Goal: Information Seeking & Learning: Learn about a topic

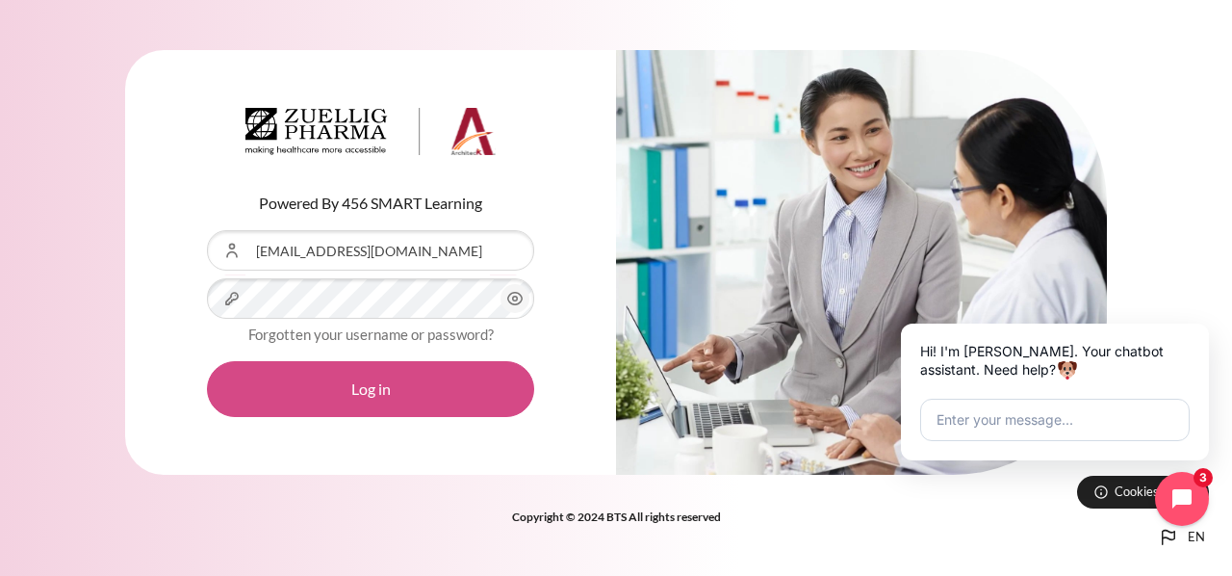
click at [375, 387] on button "Log in" at bounding box center [370, 389] width 327 height 56
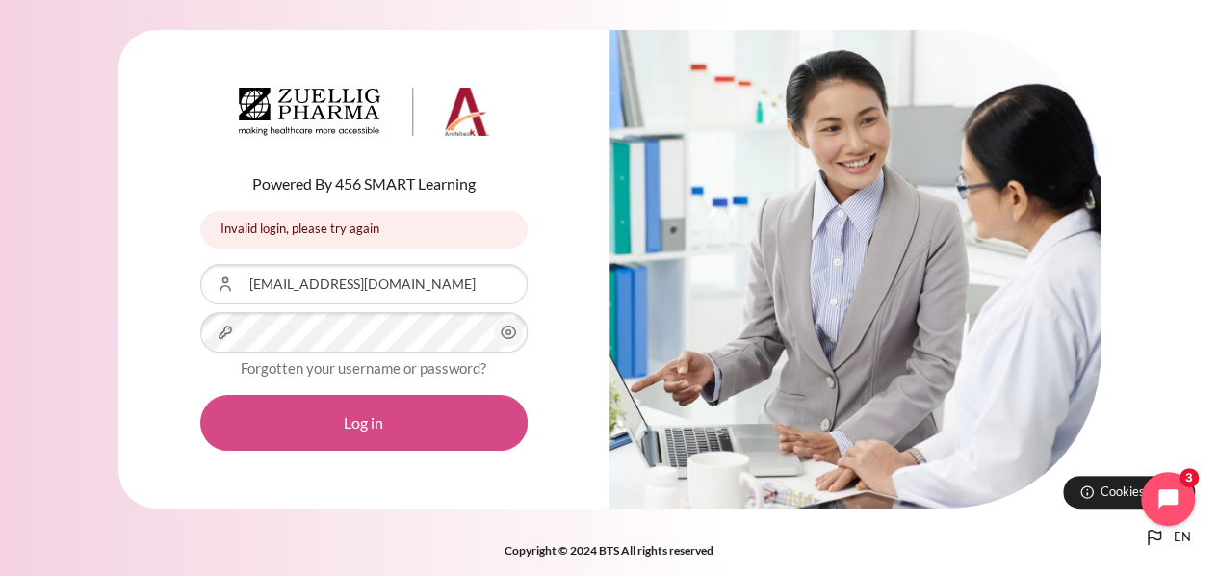
click at [364, 416] on button "Log in" at bounding box center [363, 423] width 327 height 56
click at [360, 425] on button "Log in" at bounding box center [363, 423] width 327 height 56
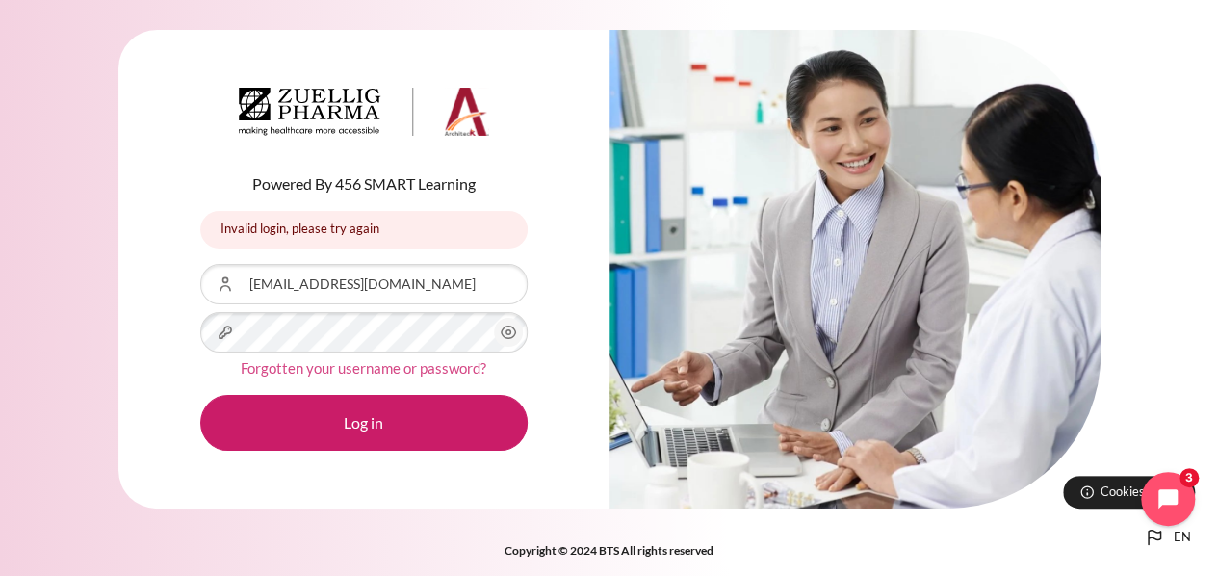
click at [362, 369] on link "Forgotten your username or password?" at bounding box center [363, 367] width 245 height 17
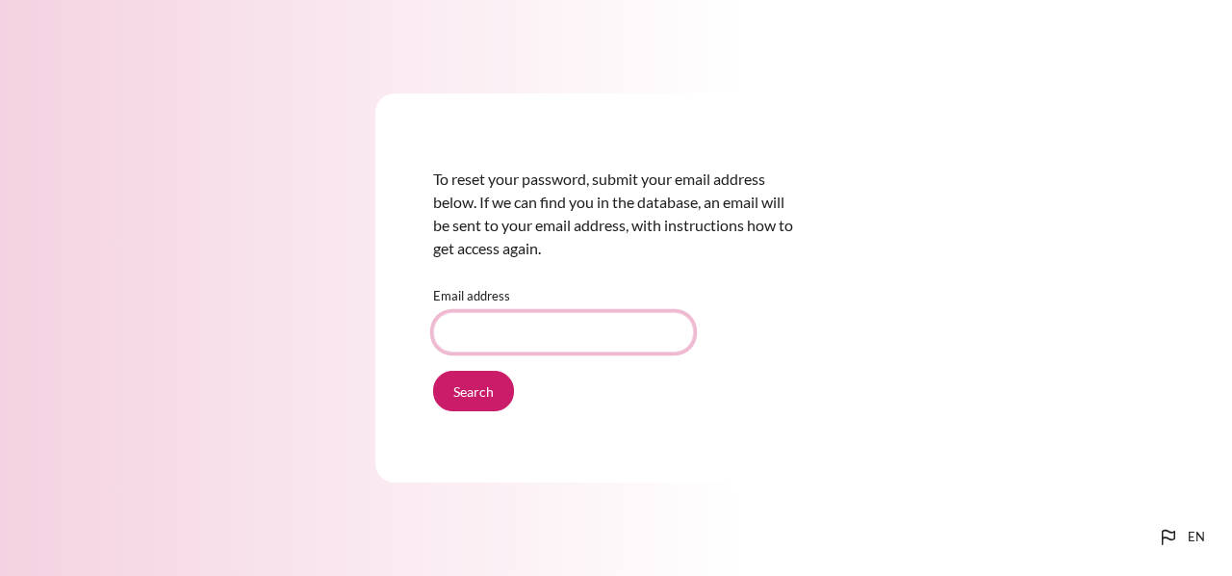
click at [512, 341] on input "Email address" at bounding box center [563, 332] width 261 height 40
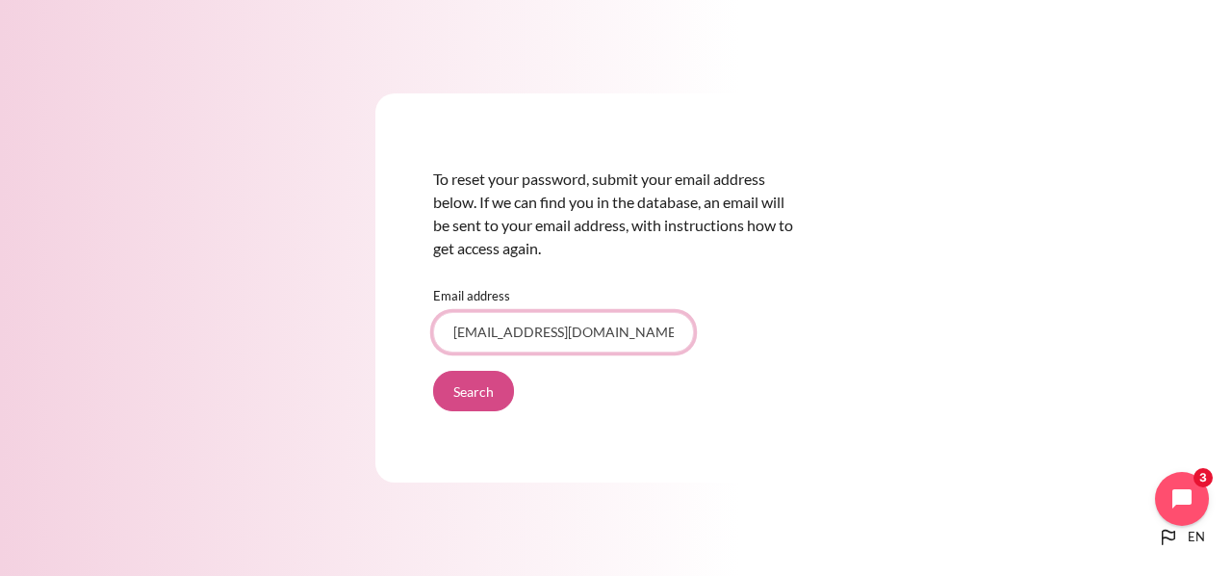
type input "[EMAIL_ADDRESS][DOMAIN_NAME]"
click at [489, 394] on input "Search" at bounding box center [473, 391] width 81 height 40
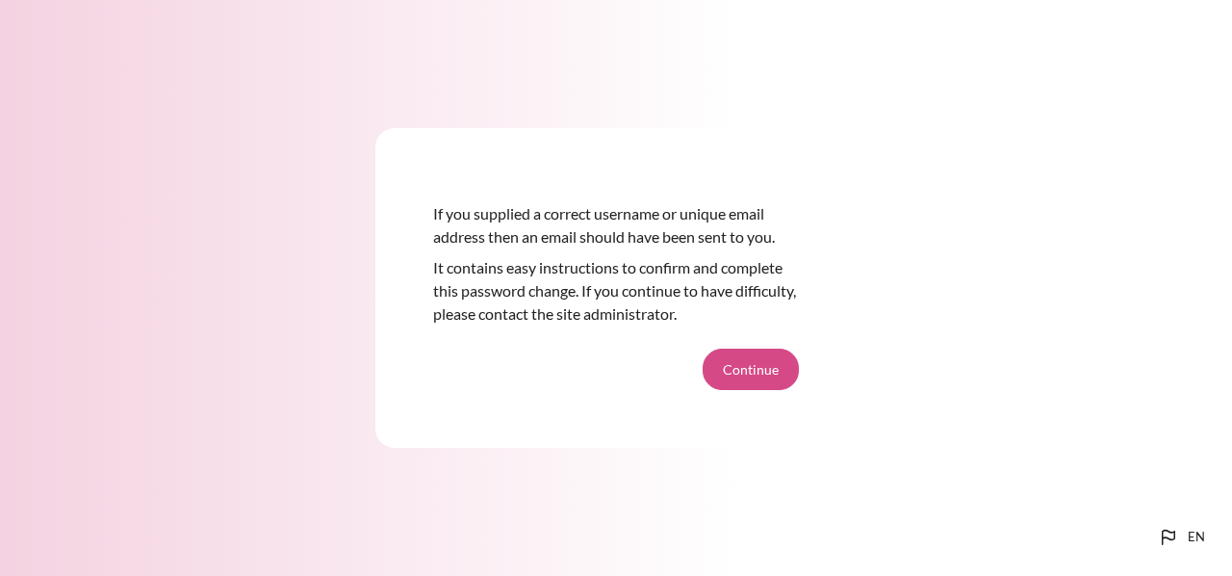
click at [760, 371] on button "Continue" at bounding box center [751, 368] width 96 height 40
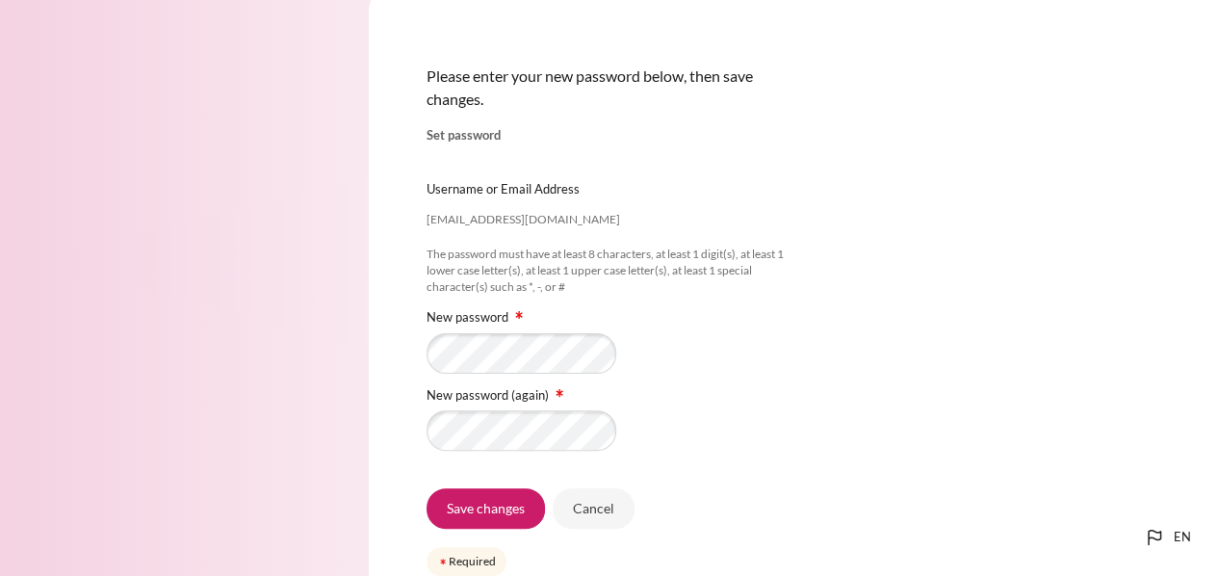
scroll to position [96, 0]
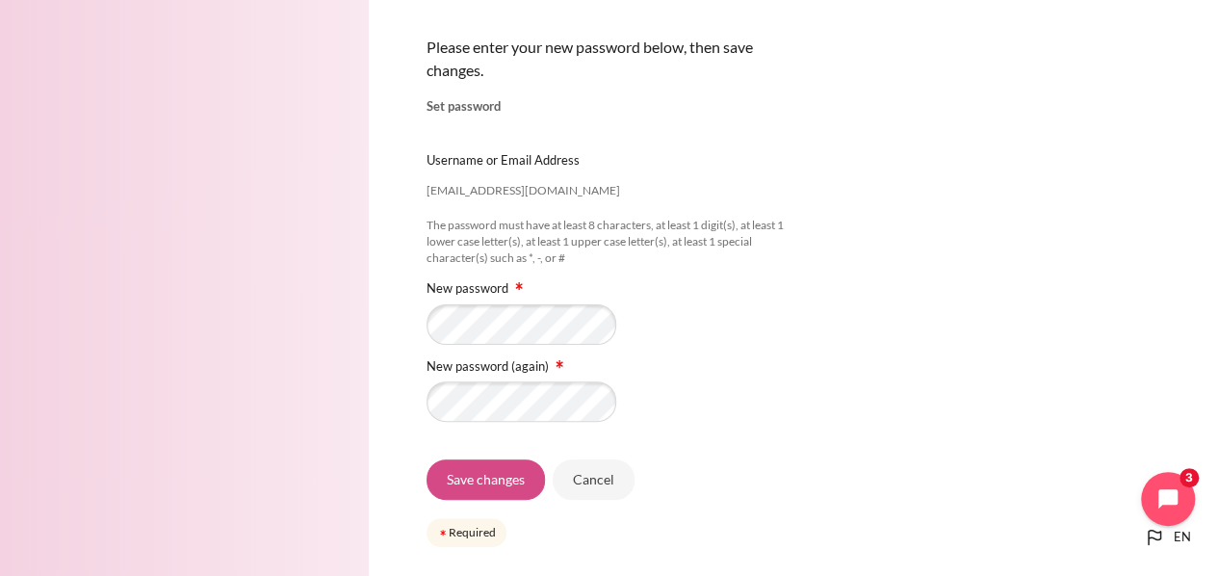
click at [474, 477] on input "Save changes" at bounding box center [485, 479] width 118 height 40
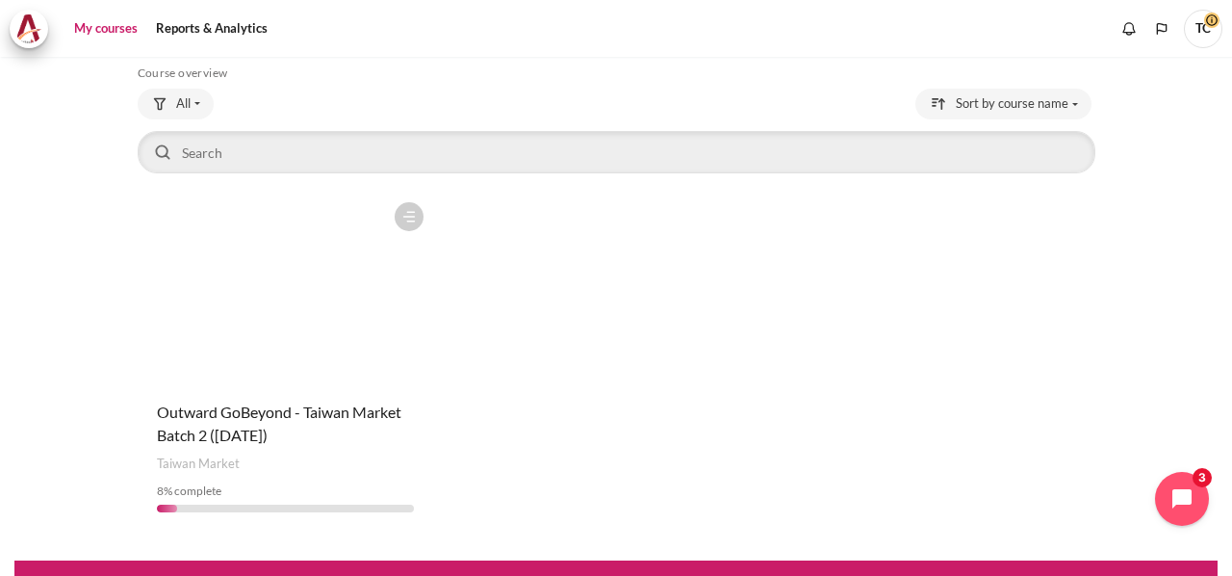
scroll to position [173, 0]
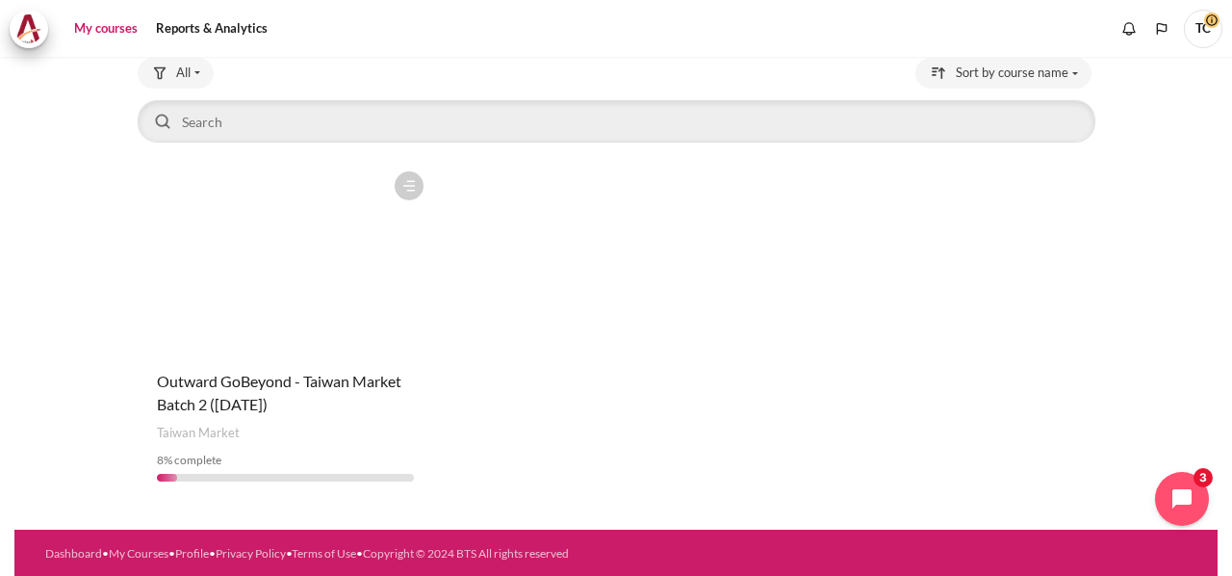
click at [296, 308] on figure "Content" at bounding box center [286, 258] width 296 height 193
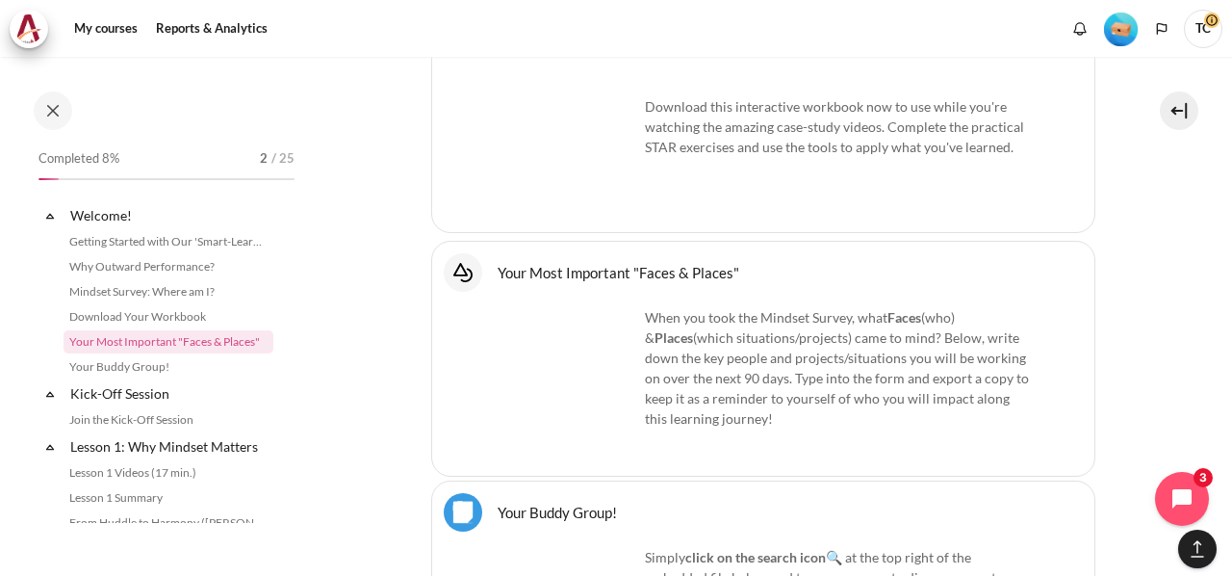
scroll to position [1594, 0]
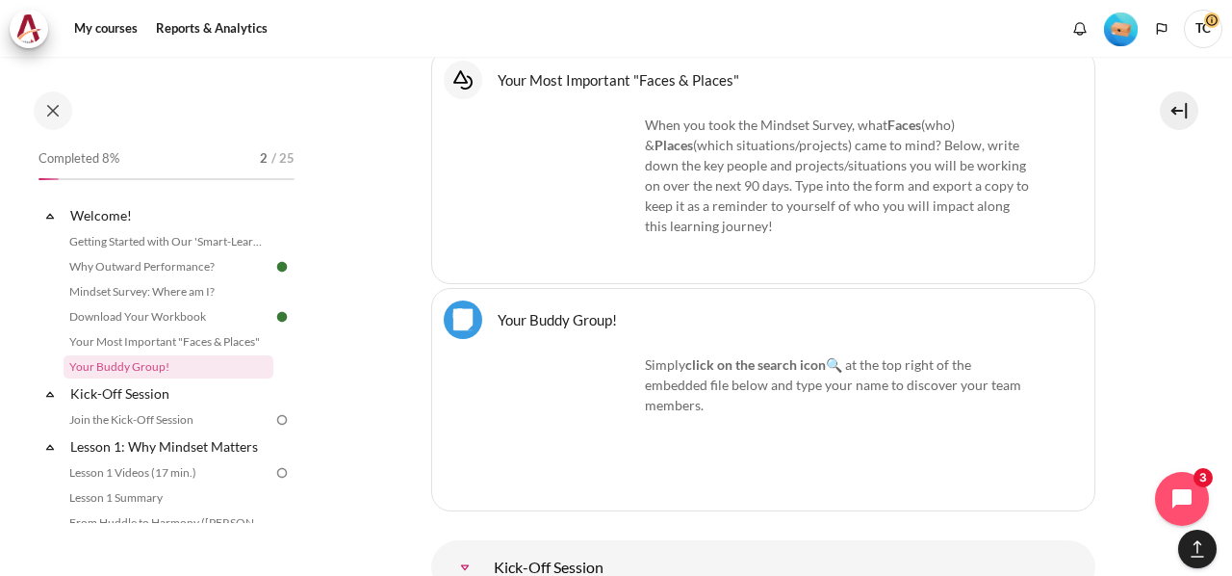
click at [569, 184] on img "Content" at bounding box center [566, 186] width 144 height 143
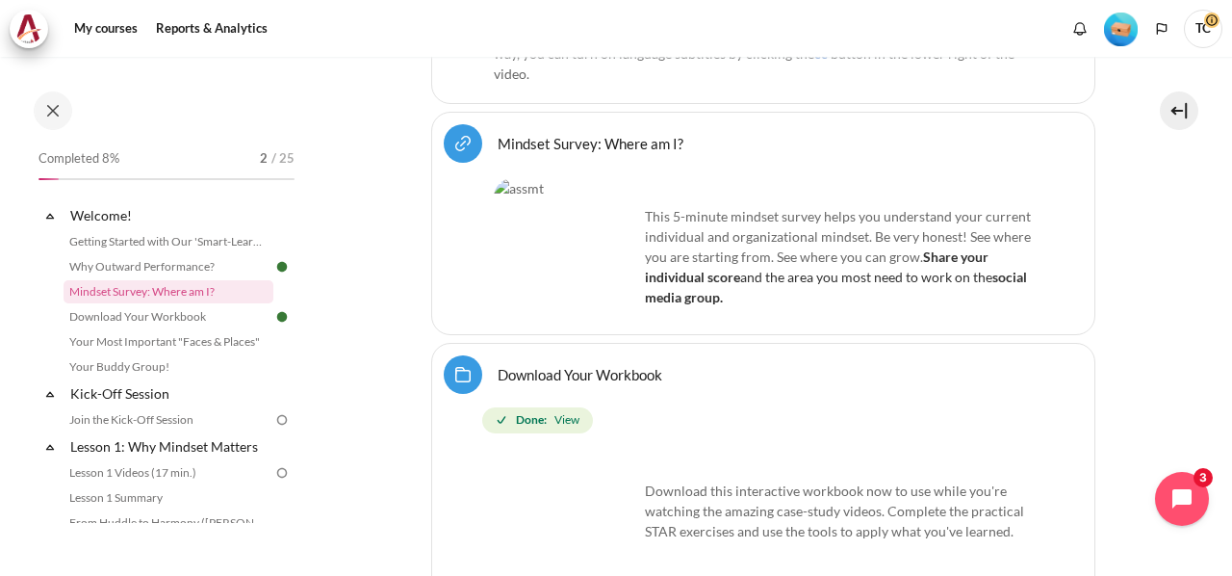
scroll to position [1017, 0]
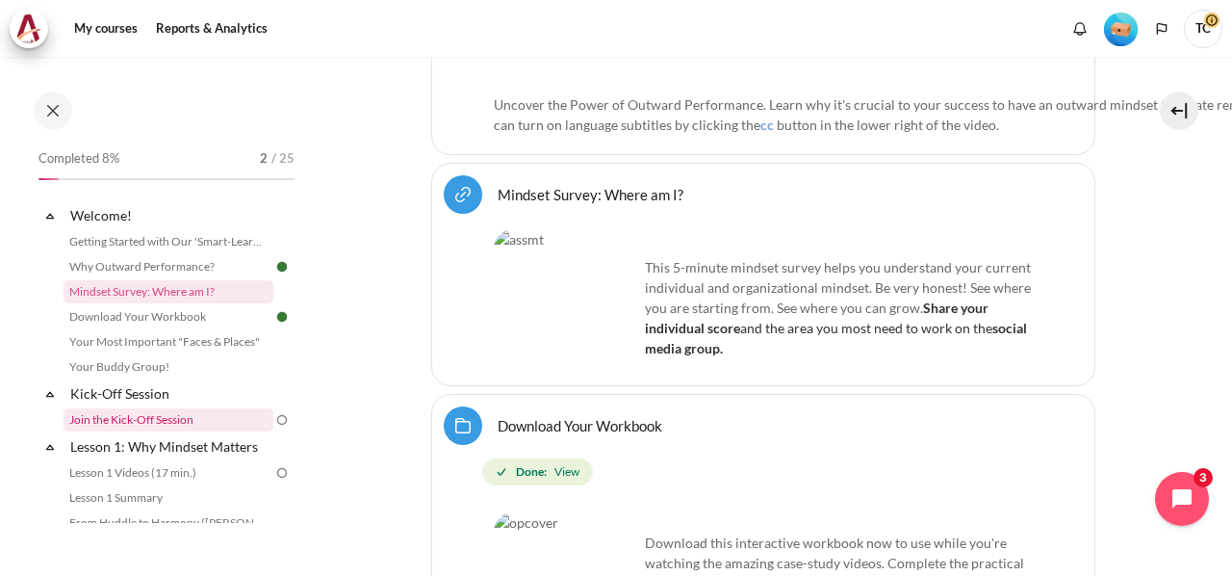
click at [131, 422] on link "Join the Kick-Off Session" at bounding box center [169, 419] width 210 height 23
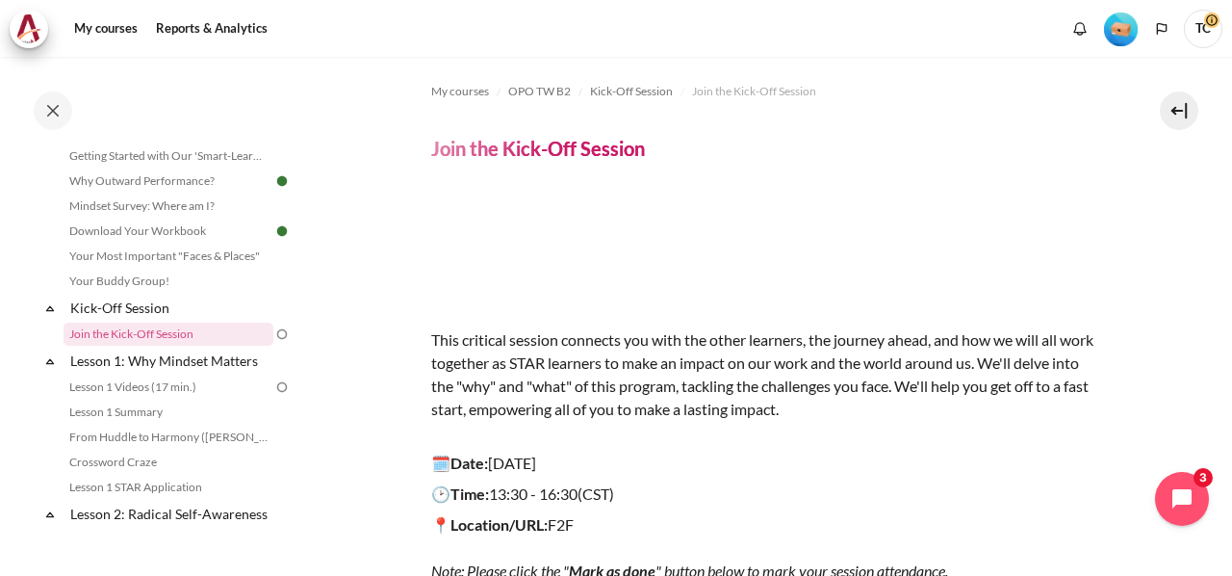
click at [699, 255] on img "Content" at bounding box center [763, 243] width 664 height 104
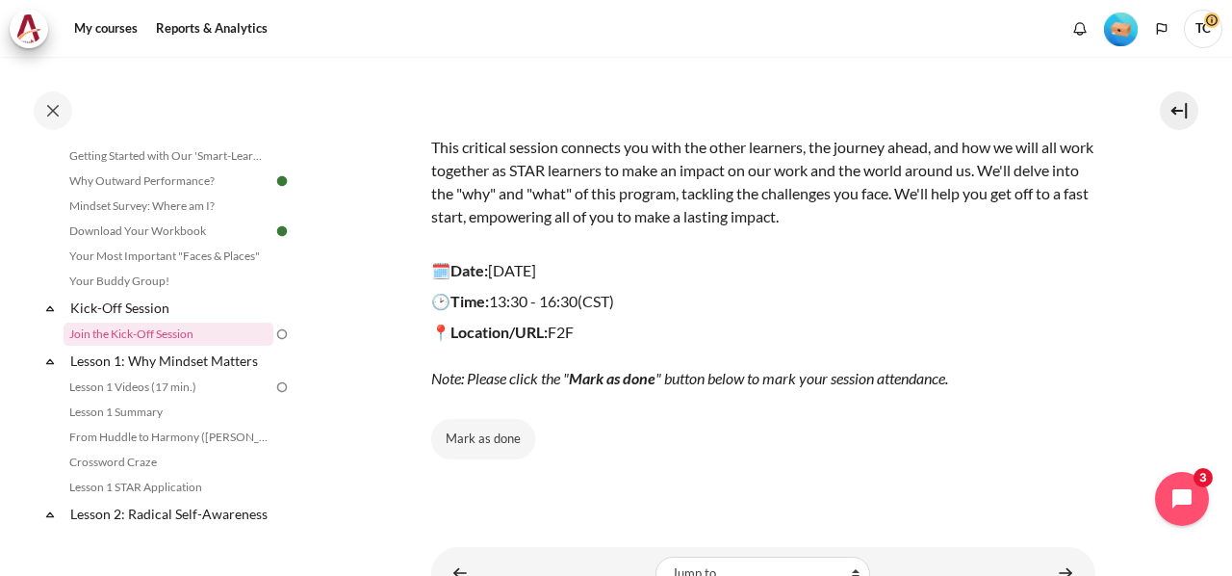
scroll to position [280, 0]
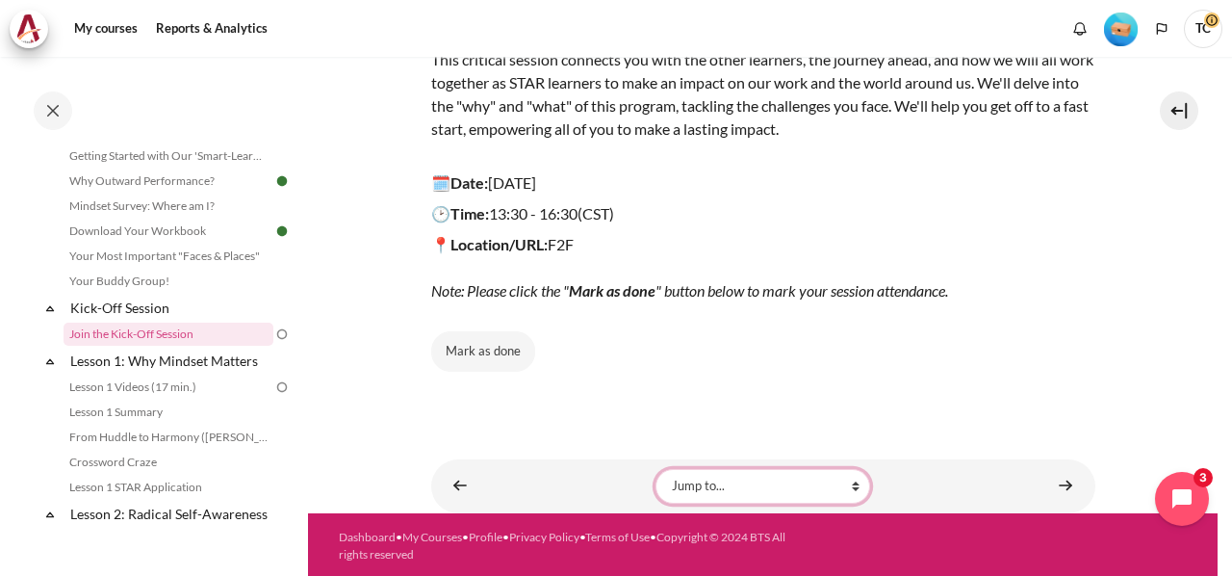
click at [832, 482] on select "Jump to... Getting Started with Our 'Smart-Learning' Platform Why Outward Perfo…" at bounding box center [763, 486] width 215 height 35
drag, startPoint x: 493, startPoint y: 344, endPoint x: 477, endPoint y: 359, distance: 21.8
click at [560, 366] on div "Mark as done" at bounding box center [763, 351] width 664 height 40
click at [477, 353] on button "Mark as done" at bounding box center [483, 351] width 104 height 40
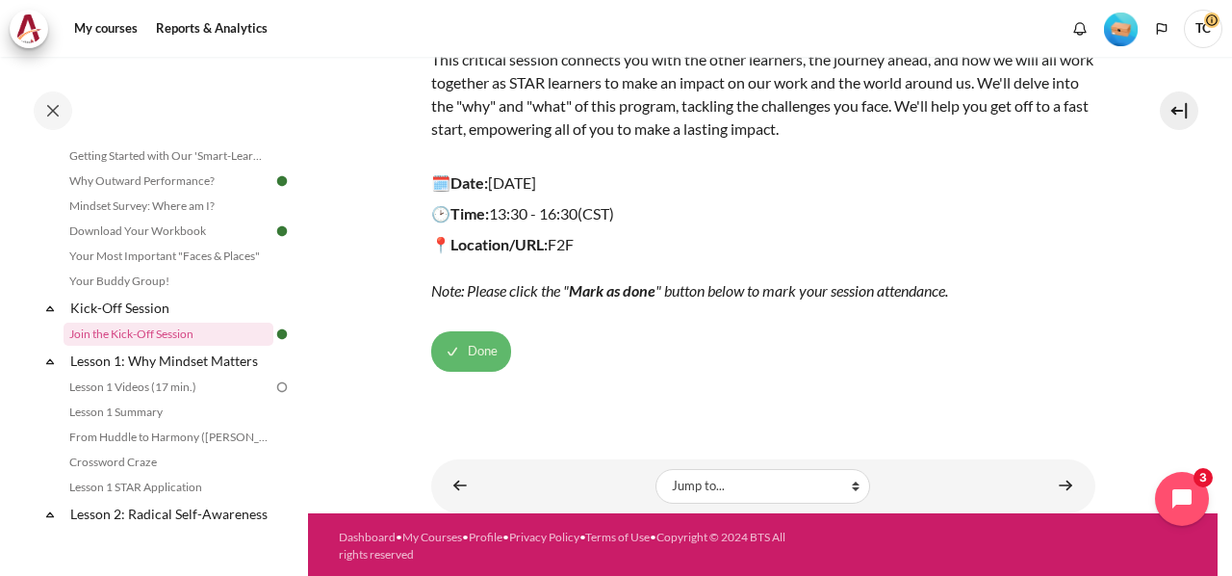
click at [463, 354] on button "Done" at bounding box center [471, 351] width 80 height 40
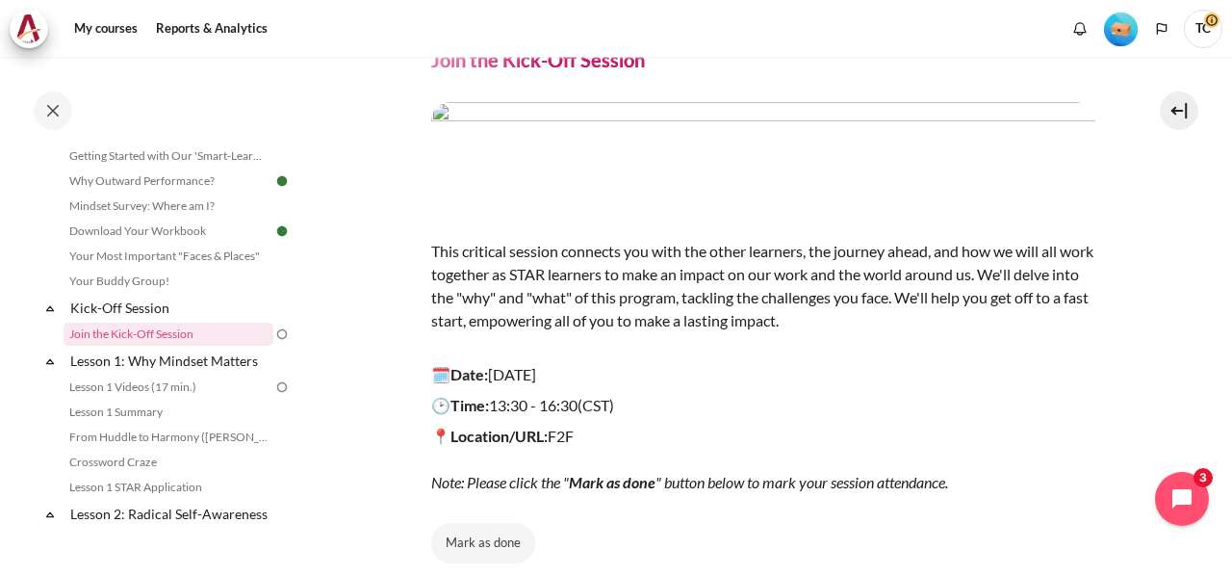
scroll to position [0, 0]
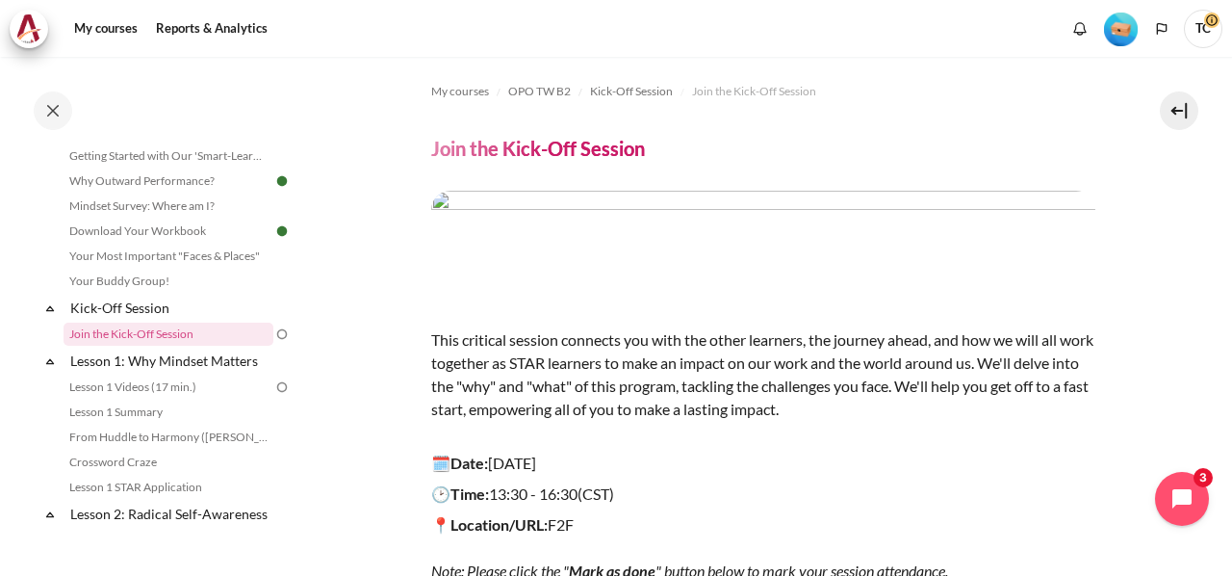
click at [679, 252] on img "Content" at bounding box center [763, 243] width 664 height 104
click at [608, 148] on h4 "Join the Kick-Off Session" at bounding box center [538, 148] width 214 height 25
click at [709, 253] on img "Content" at bounding box center [763, 243] width 664 height 104
click at [582, 152] on h4 "Join the Kick-Off Session" at bounding box center [538, 148] width 214 height 25
click at [945, 258] on img "Content" at bounding box center [763, 243] width 664 height 104
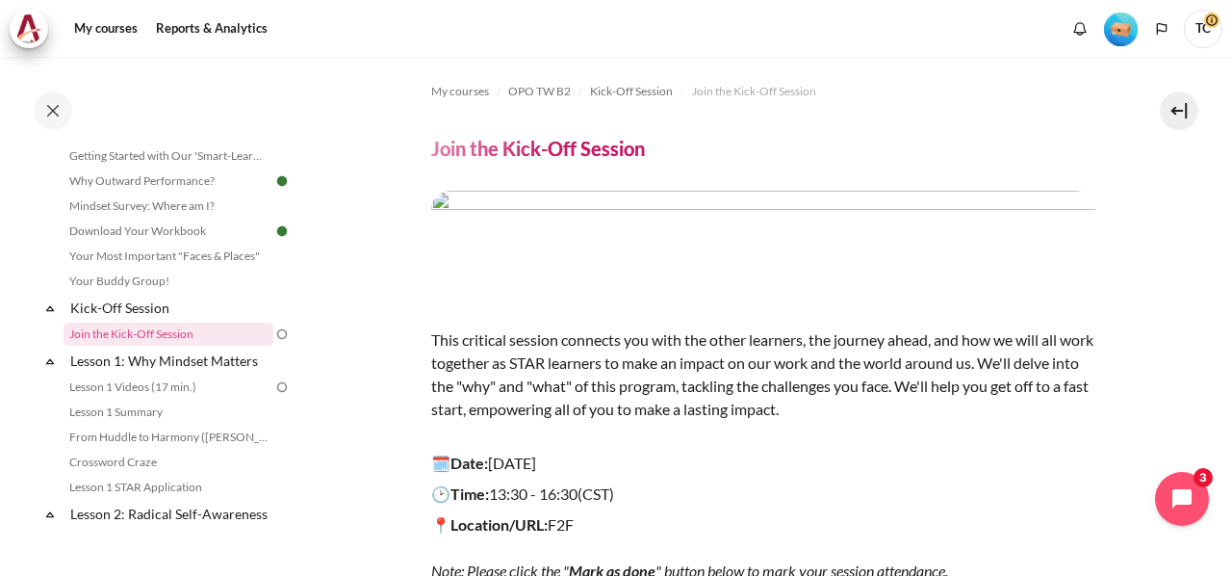
click at [945, 258] on img "Content" at bounding box center [763, 243] width 664 height 104
click at [549, 359] on p "This critical session connects you with the other learners, the journey ahead, …" at bounding box center [763, 374] width 664 height 139
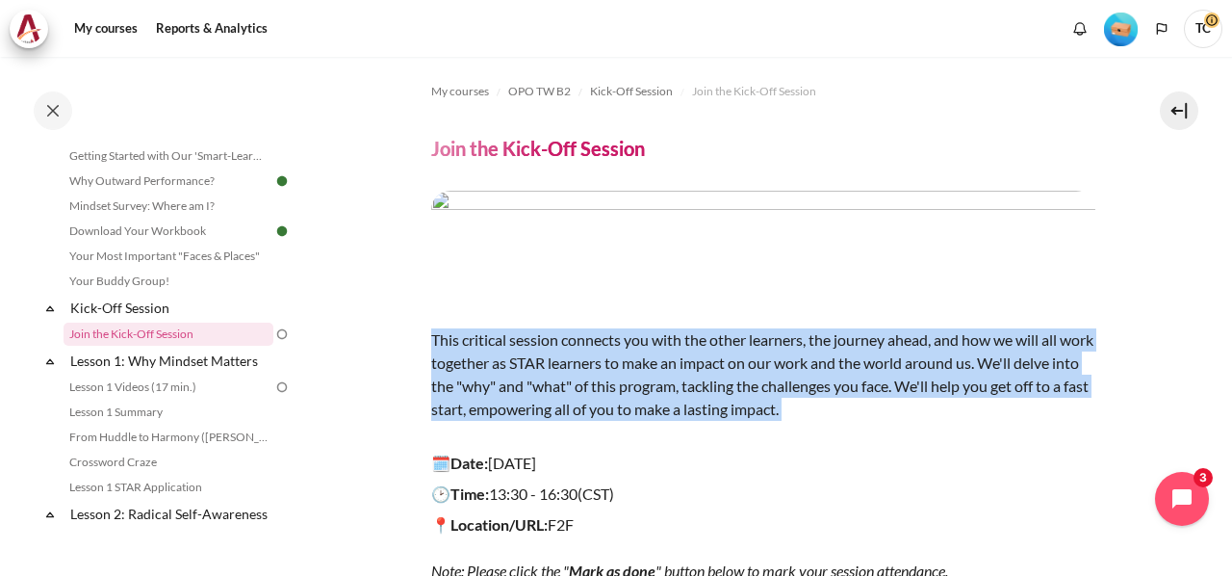
click at [549, 359] on p "This critical session connects you with the other learners, the journey ahead, …" at bounding box center [763, 374] width 664 height 139
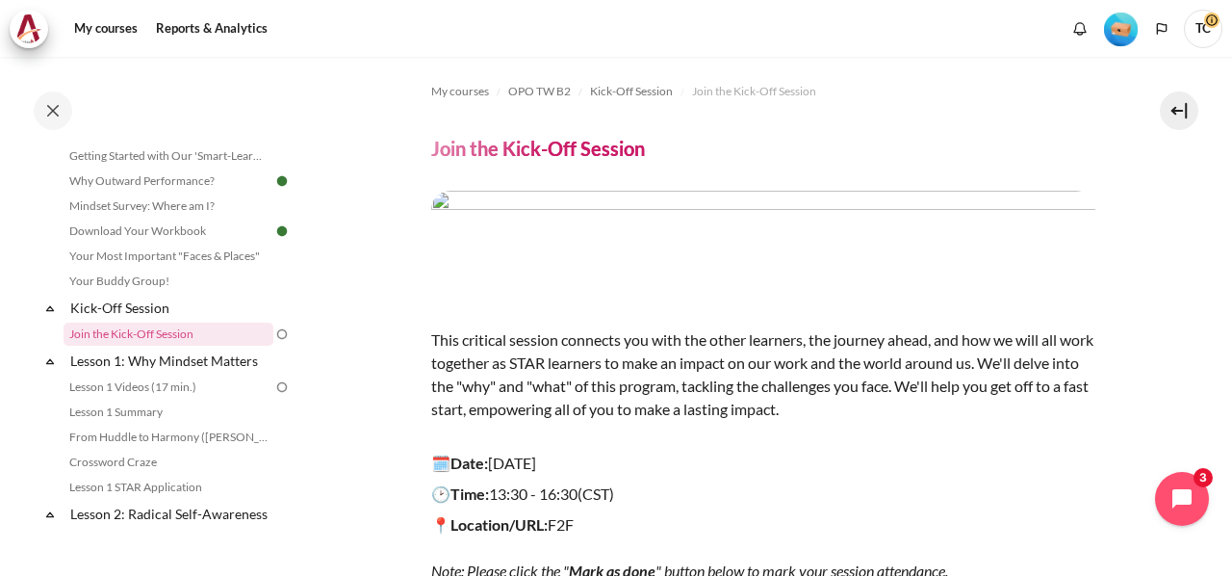
click at [491, 461] on p "🗓️Date: 12 September 2025" at bounding box center [763, 462] width 664 height 23
click at [512, 464] on p "🗓️Date: 12 September 2025" at bounding box center [763, 462] width 664 height 23
click at [505, 493] on span "13:30 - 16:30 (CST)" at bounding box center [551, 493] width 125 height 18
click at [504, 495] on span "13:30 - 16:30 (CST)" at bounding box center [551, 493] width 125 height 18
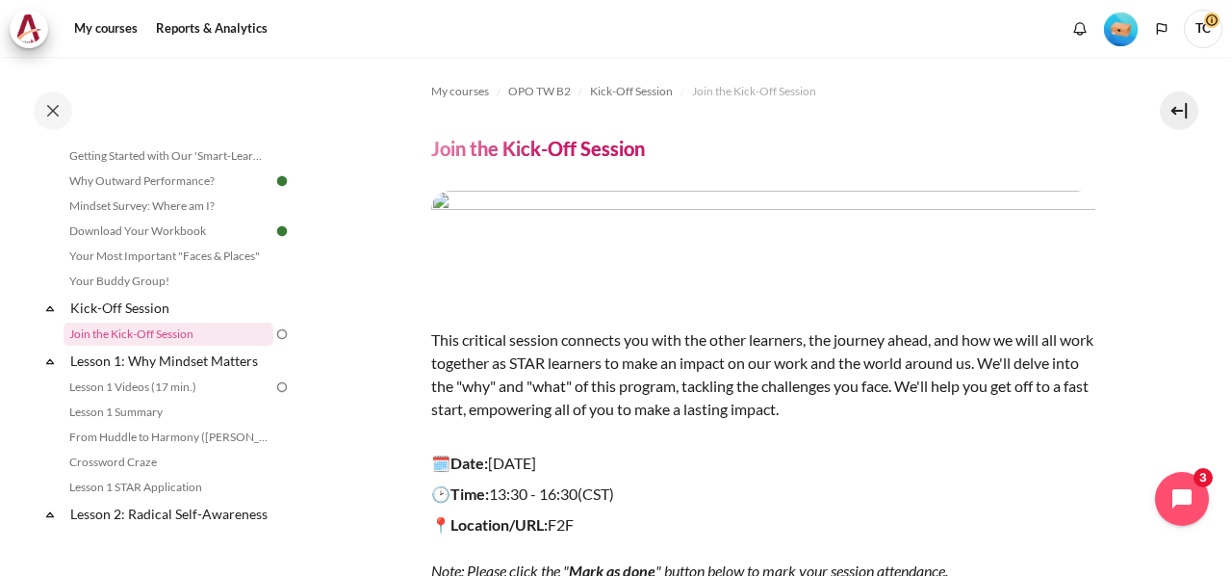
click at [504, 525] on strong "📍Location/URL:" at bounding box center [489, 524] width 116 height 18
click at [503, 526] on strong "📍Location/URL:" at bounding box center [489, 524] width 116 height 18
click at [589, 521] on p "📍Location/URL: F2F Note: Please click the " Mark as done " button below to mark…" at bounding box center [763, 547] width 664 height 69
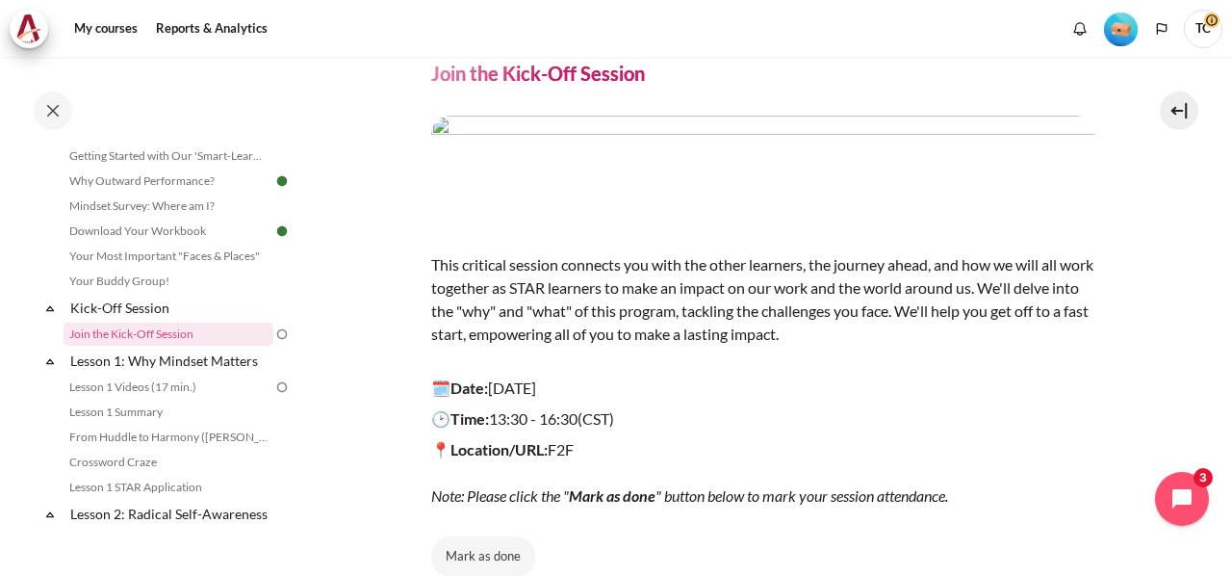
scroll to position [280, 0]
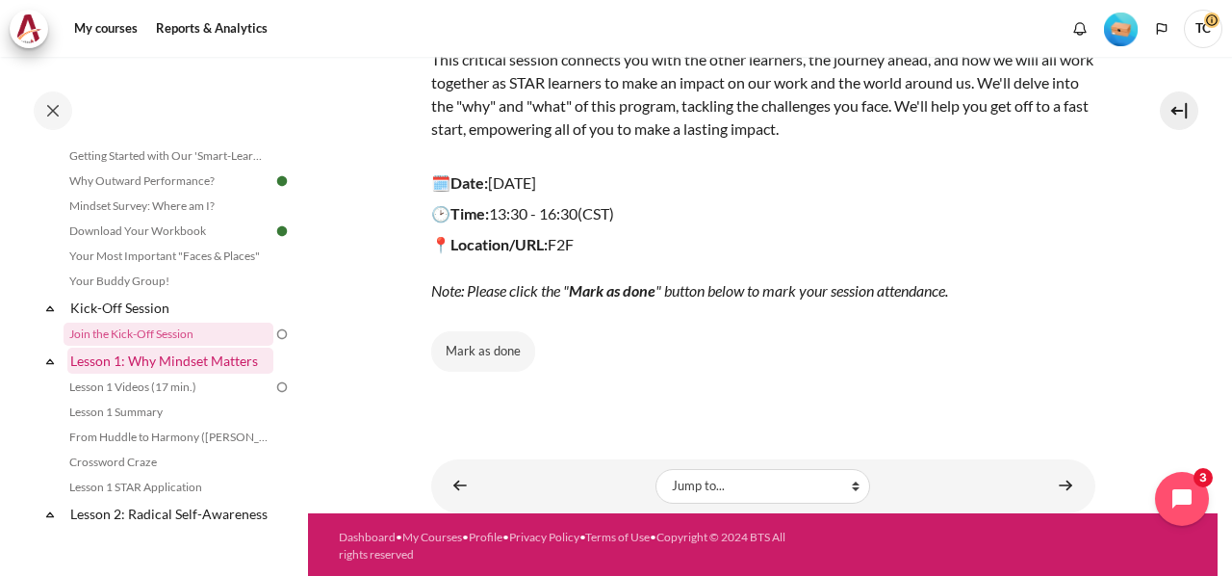
click at [218, 363] on link "Lesson 1: Why Mindset Matters" at bounding box center [170, 361] width 206 height 26
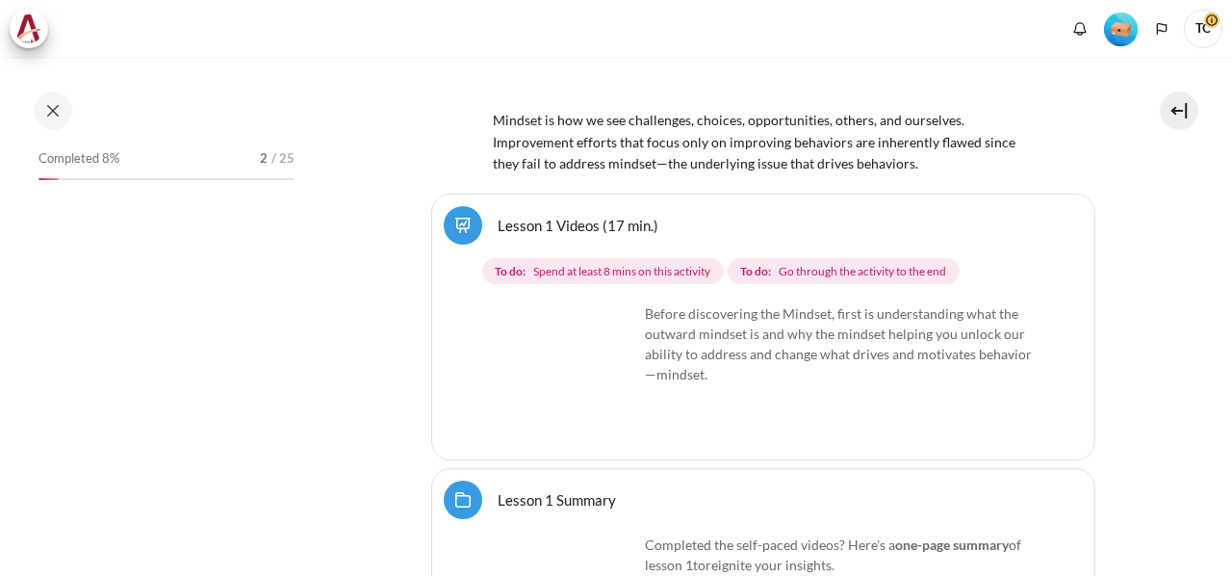
scroll to position [2675, 0]
click at [606, 379] on img "Content" at bounding box center [566, 374] width 144 height 144
click at [541, 338] on img "Content" at bounding box center [566, 374] width 144 height 144
click at [556, 412] on img "Content" at bounding box center [566, 374] width 144 height 144
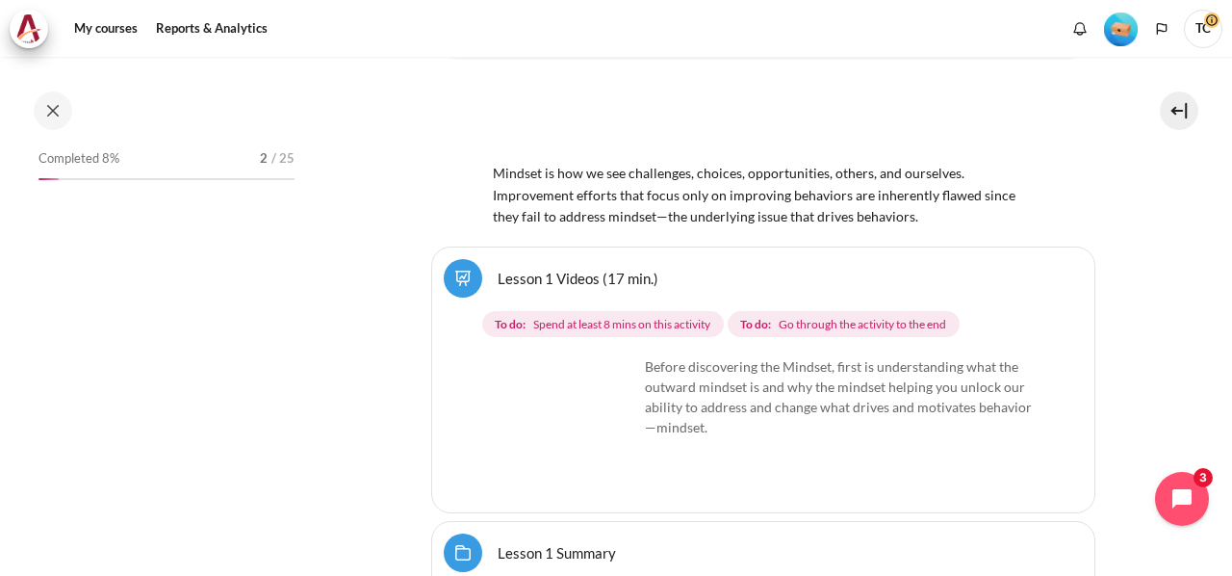
scroll to position [2729, 0]
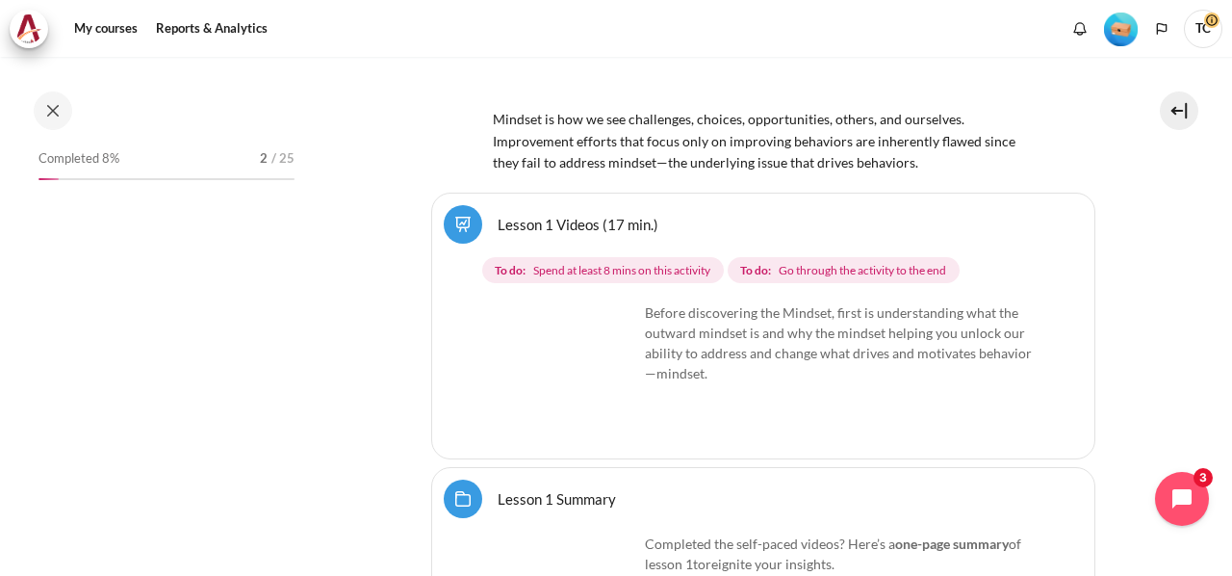
click at [599, 262] on span "Spend at least 8 mins on this activity" at bounding box center [621, 270] width 177 height 17
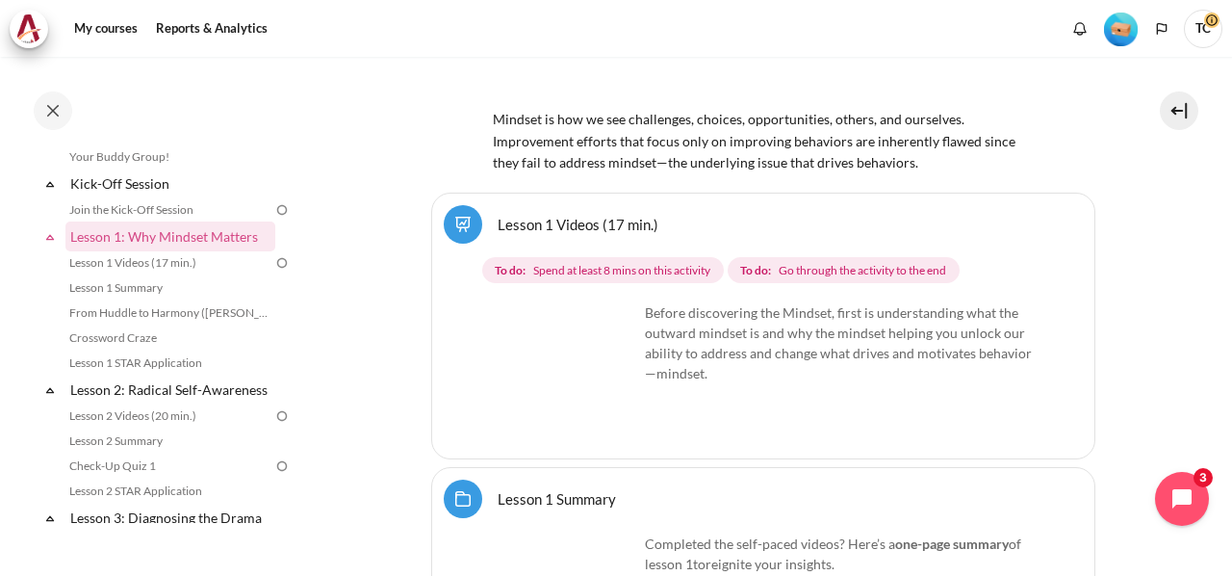
click at [605, 374] on img "Content" at bounding box center [566, 374] width 144 height 144
click at [604, 374] on img "Content" at bounding box center [566, 374] width 144 height 144
click at [603, 374] on img "Content" at bounding box center [566, 374] width 144 height 144
click at [603, 373] on img "Content" at bounding box center [566, 374] width 144 height 144
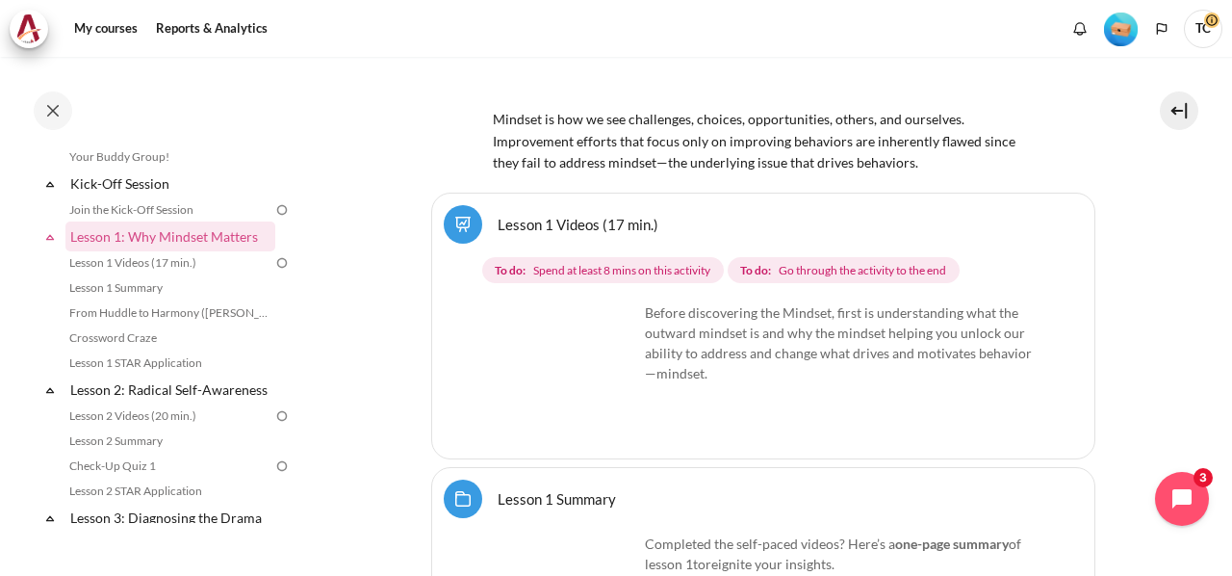
click at [602, 371] on img "Content" at bounding box center [566, 374] width 144 height 144
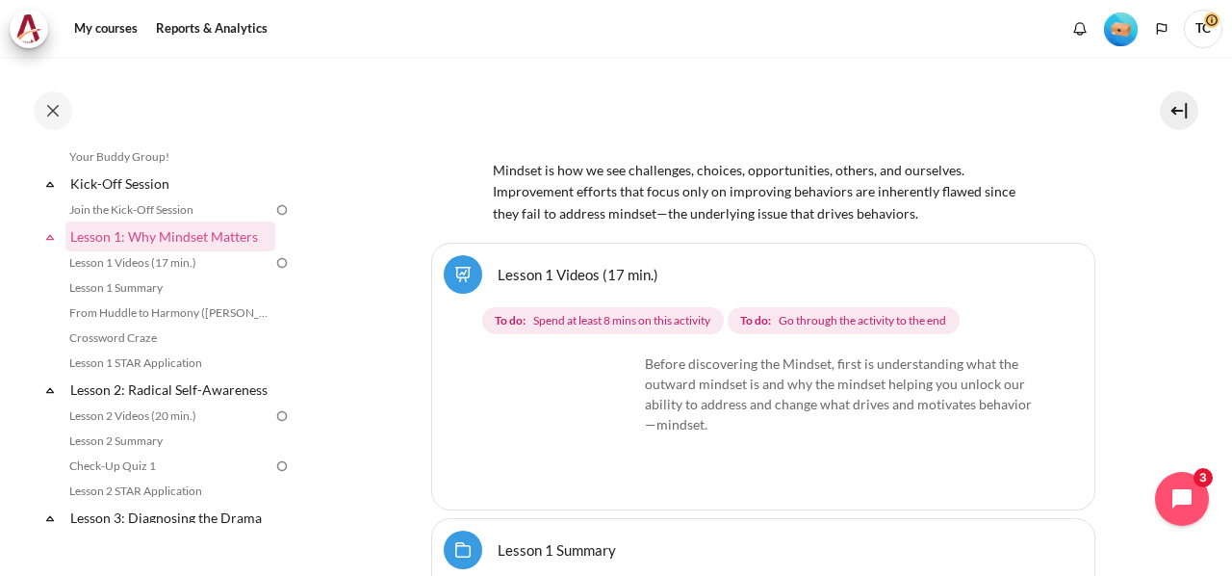
click at [613, 381] on img "Content" at bounding box center [566, 425] width 144 height 144
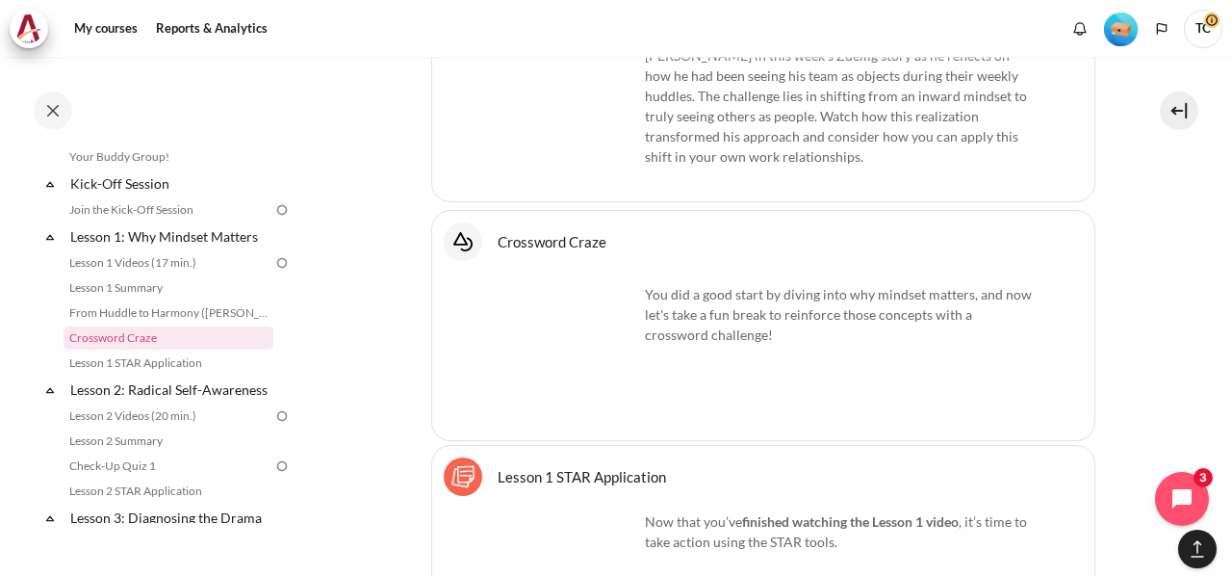
scroll to position [3788, 0]
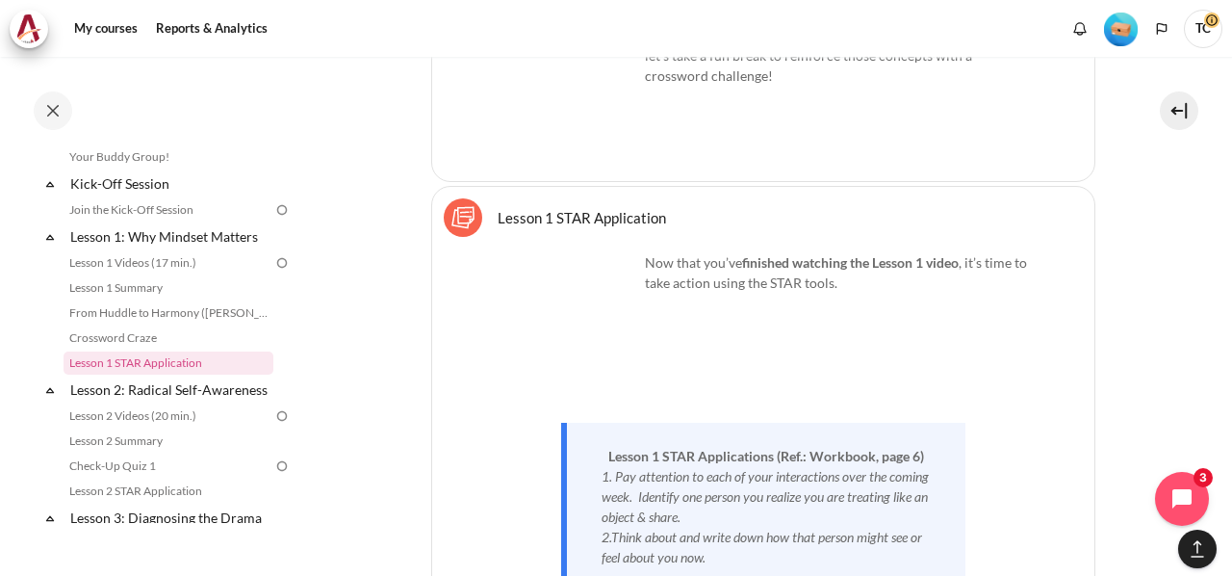
click at [583, 252] on img "Content" at bounding box center [566, 324] width 144 height 144
click at [599, 252] on img "Content" at bounding box center [566, 324] width 144 height 144
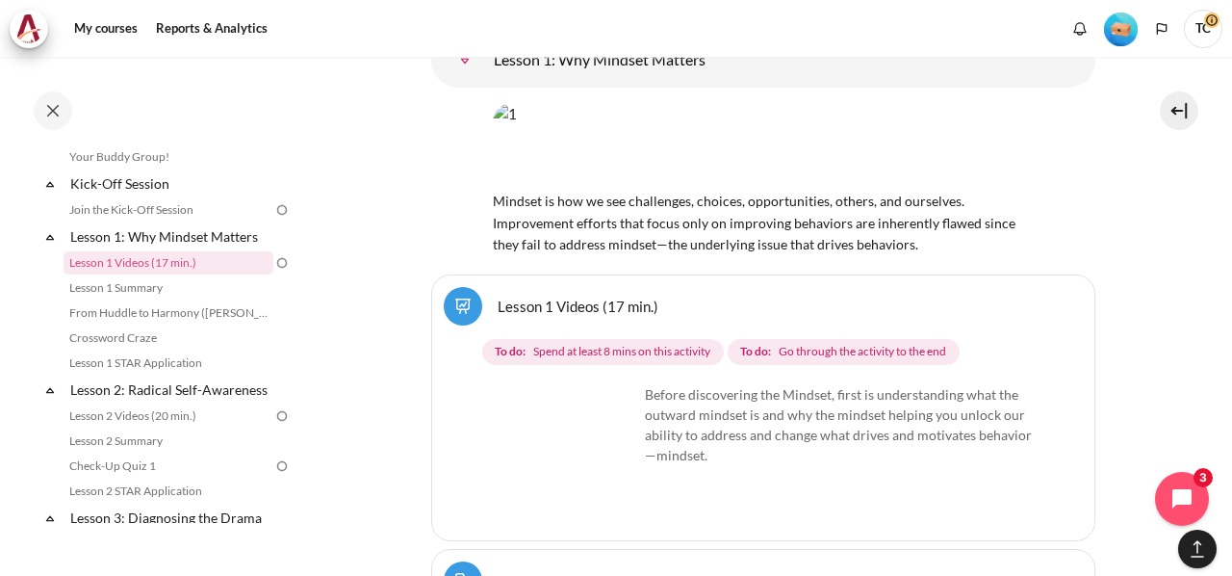
scroll to position [3018, 0]
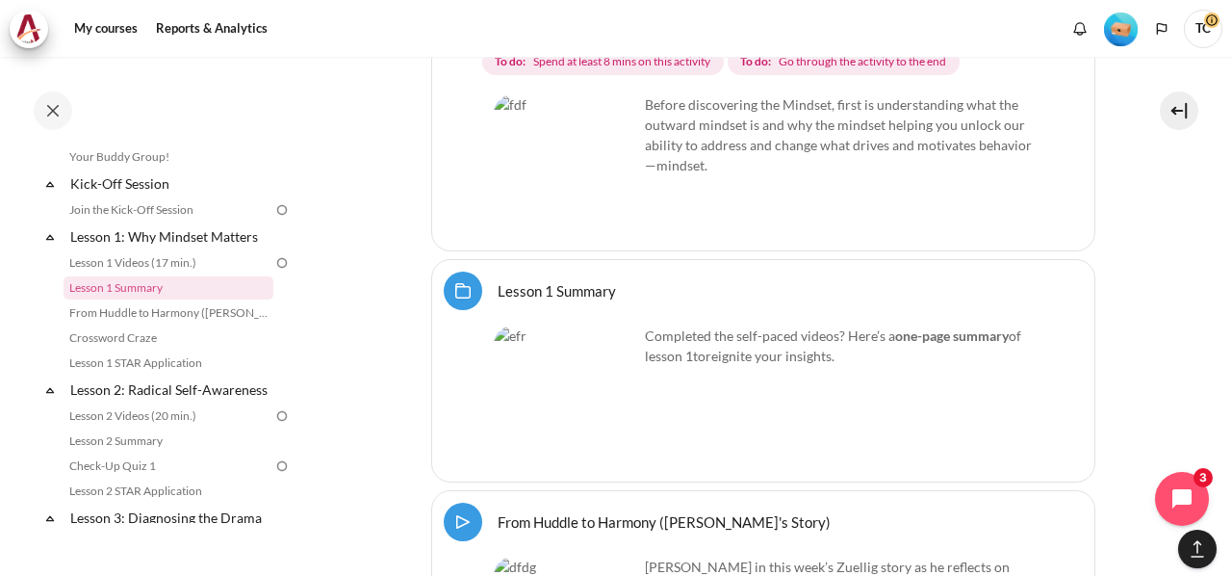
click at [569, 97] on img "Content" at bounding box center [566, 166] width 144 height 144
click at [570, 97] on img "Content" at bounding box center [566, 166] width 144 height 144
drag, startPoint x: 574, startPoint y: 101, endPoint x: 589, endPoint y: 103, distance: 15.5
click at [581, 102] on img "Content" at bounding box center [566, 166] width 144 height 144
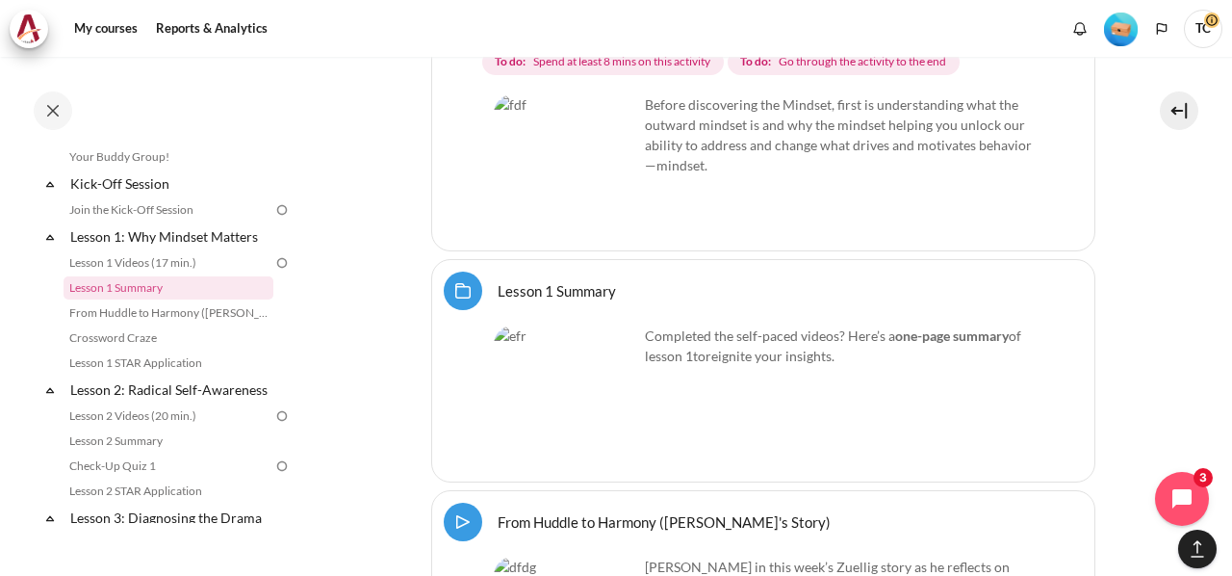
click at [624, 102] on img "Content" at bounding box center [566, 166] width 144 height 144
click at [612, 94] on img "Content" at bounding box center [566, 166] width 144 height 144
drag, startPoint x: 612, startPoint y: 91, endPoint x: 574, endPoint y: 111, distance: 43.1
click at [612, 94] on img "Content" at bounding box center [566, 166] width 144 height 144
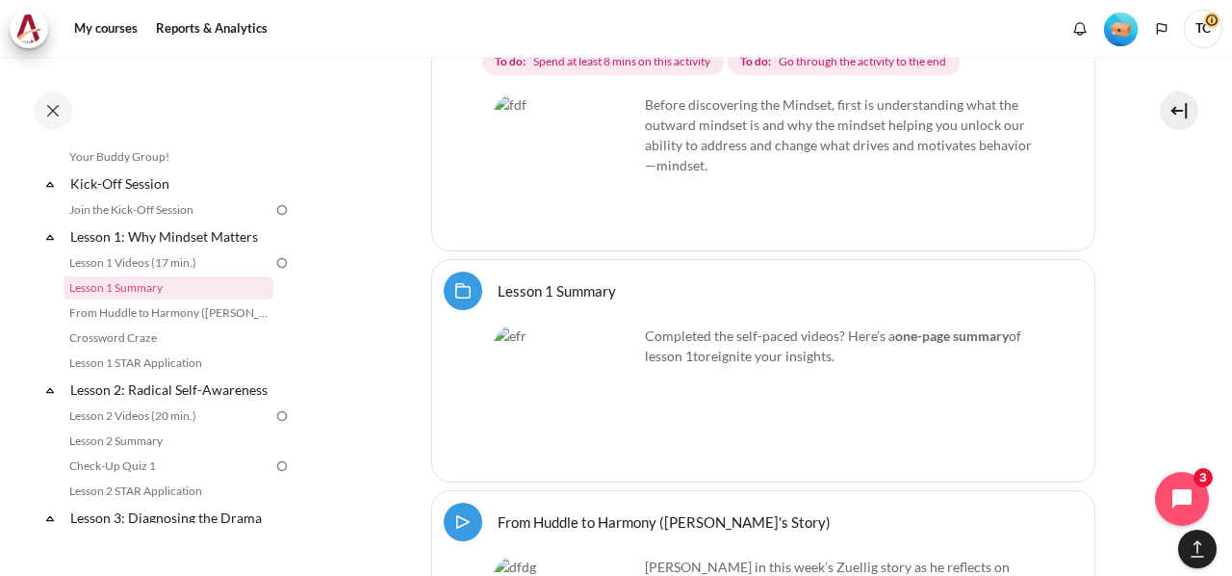
scroll to position [2537, 0]
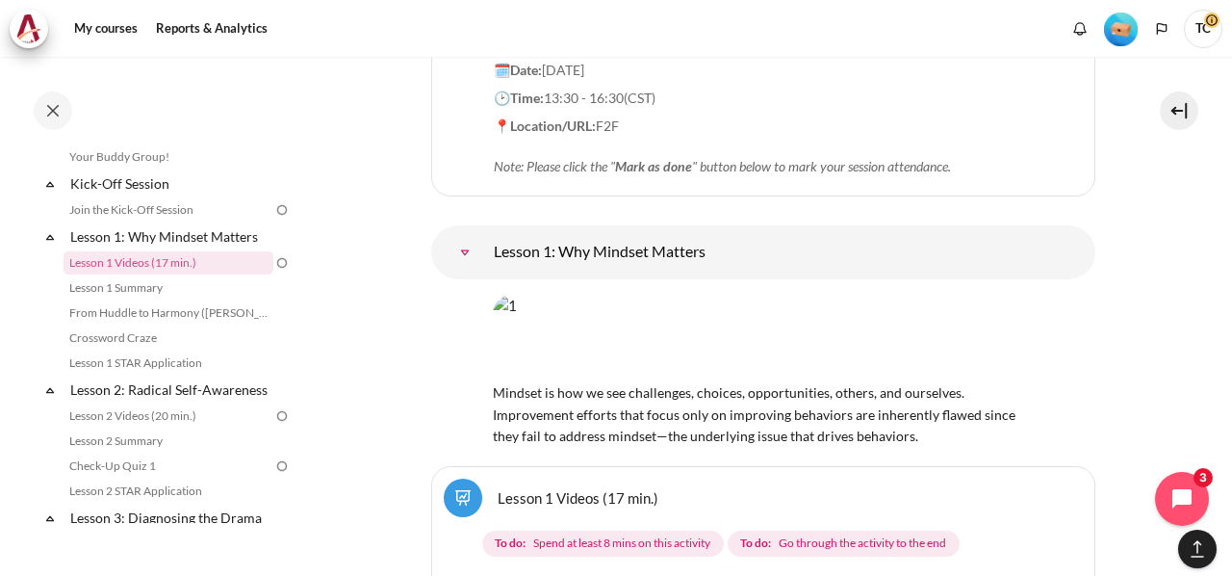
click at [733, 295] on img "Content" at bounding box center [763, 337] width 541 height 85
click at [780, 295] on img "Content" at bounding box center [763, 337] width 541 height 85
drag, startPoint x: 780, startPoint y: 228, endPoint x: 618, endPoint y: 388, distance: 227.4
click at [780, 295] on img "Content" at bounding box center [763, 337] width 541 height 85
click at [608, 527] on div "To do: Spend at least 8 mins on this activity To do: Go through the activity to…" at bounding box center [767, 544] width 570 height 35
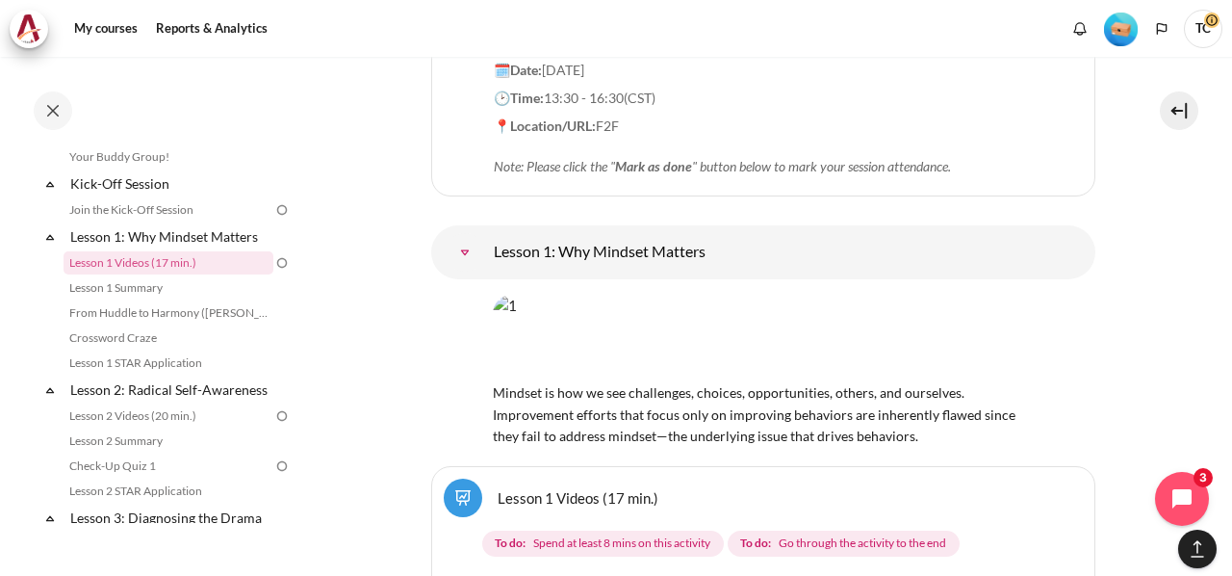
click at [582, 488] on link "Lesson 1 Videos (17 min.)" at bounding box center [578, 497] width 161 height 18
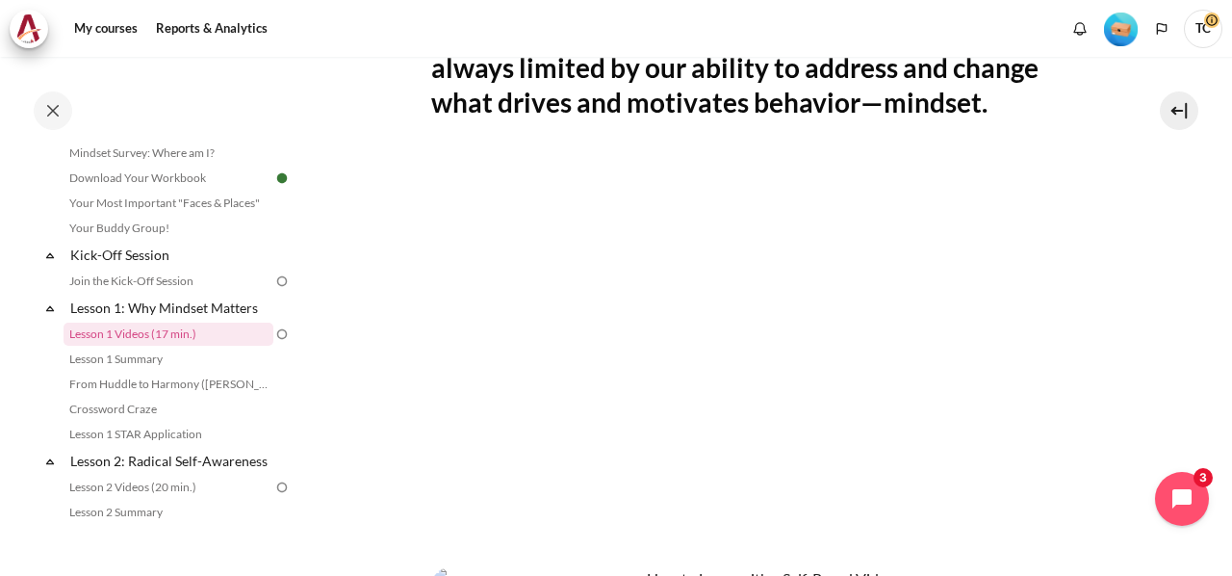
scroll to position [612, 0]
